Goal: Check status: Check status

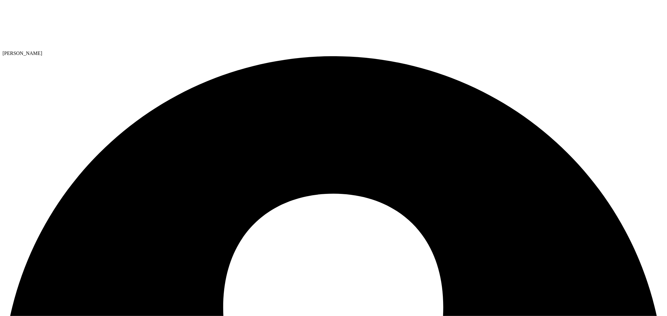
drag, startPoint x: 419, startPoint y: 298, endPoint x: 510, endPoint y: 296, distance: 91.6
drag, startPoint x: 510, startPoint y: 298, endPoint x: 551, endPoint y: 296, distance: 41.3
